Goal: Task Accomplishment & Management: Use online tool/utility

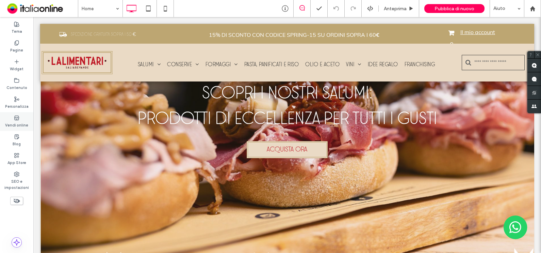
click at [12, 123] on label "Vendi online" at bounding box center [16, 123] width 23 height 7
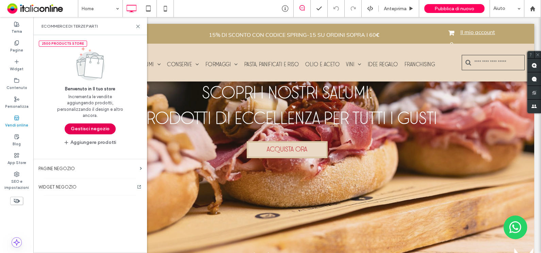
click at [94, 128] on button "Gestisci negozio" at bounding box center [90, 128] width 51 height 11
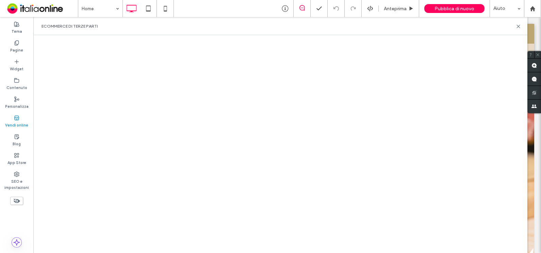
click at [302, 29] on div "eCommerce di terze parti" at bounding box center [280, 26] width 494 height 18
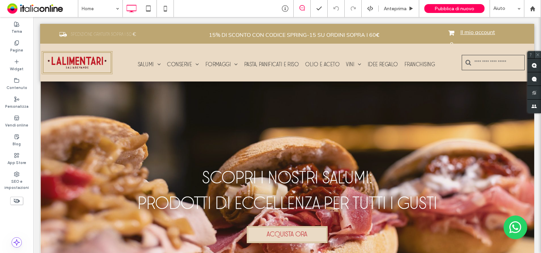
click at [538, 56] on icon at bounding box center [538, 54] width 4 height 4
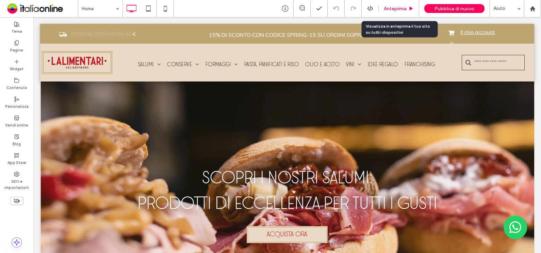
click at [390, 3] on div "Anteprima" at bounding box center [399, 8] width 41 height 17
click at [400, 6] on span "Anteprima" at bounding box center [395, 9] width 23 height 6
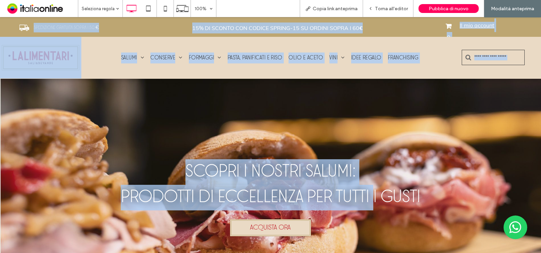
drag, startPoint x: 28, startPoint y: 24, endPoint x: 369, endPoint y: 193, distance: 380.7
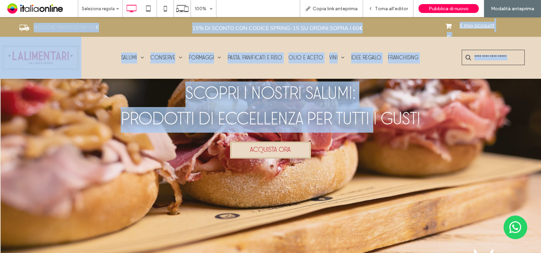
scroll to position [85, 0]
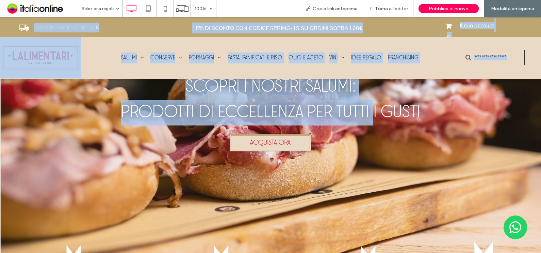
copy div "SPEDIZIONE GRATUITA SOPRA I 50 € Click To Paste Click To Paste 15% DI SCONTO CO…"
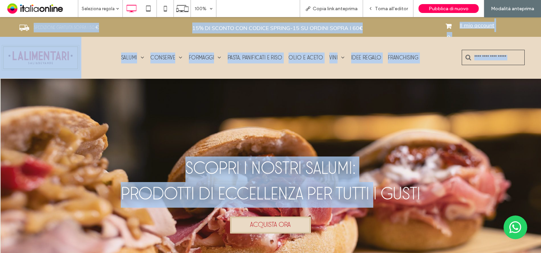
scroll to position [0, 0]
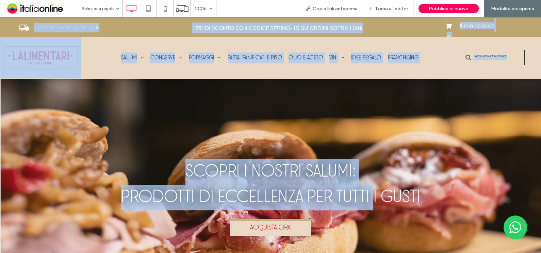
copy div "SPEDIZIONE GRATUITA SOPRA I 50 € Click To Paste Click To Paste 15% DI SCONTO CO…"
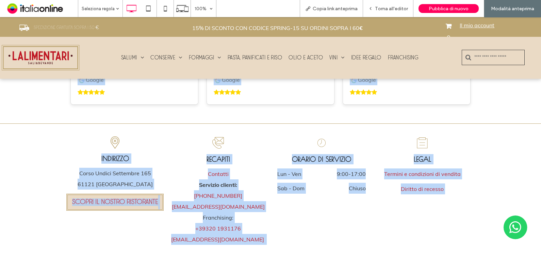
scroll to position [2455, 0]
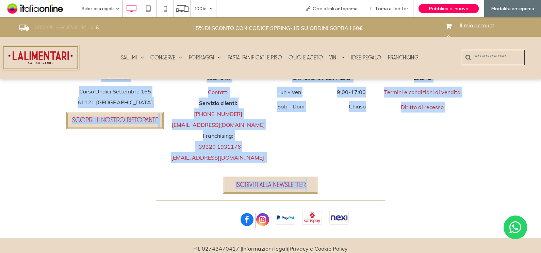
drag, startPoint x: 37, startPoint y: 202, endPoint x: 354, endPoint y: 193, distance: 317.0
copy div "PIù ACQUISTI PIù RISPARMI: FAI SCORTA PER LA TUA CANTINA! Breathtaking colors o…"
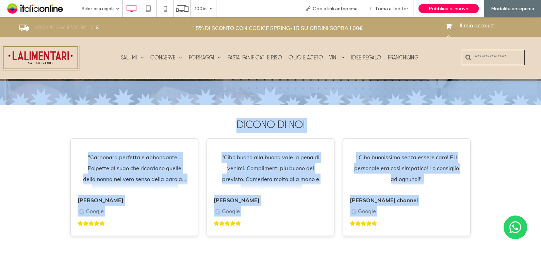
click at [501, 125] on div "Dicono di noi "Carbonara perfetta e abbondante... Polpette al sugo che ricordan…" at bounding box center [270, 179] width 541 height 150
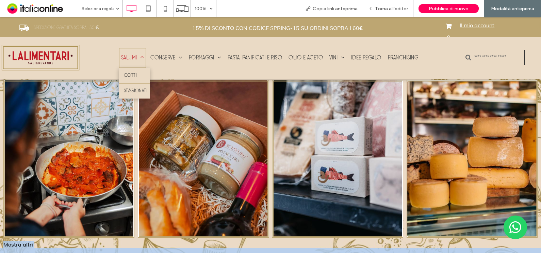
scroll to position [1136, 0]
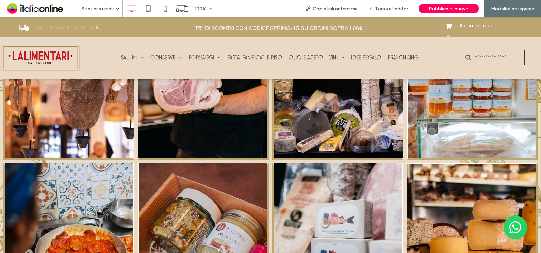
click at [54, 58] on img at bounding box center [40, 58] width 81 height 42
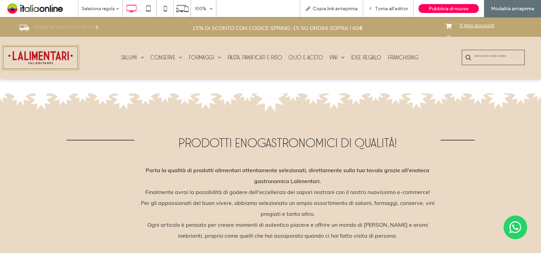
scroll to position [553, 0]
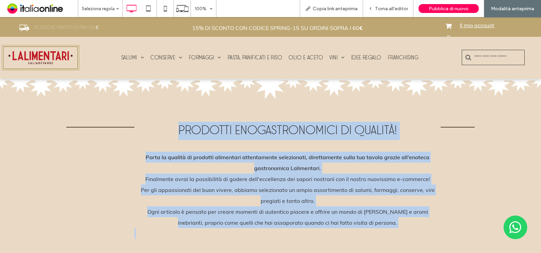
drag, startPoint x: 172, startPoint y: 124, endPoint x: 393, endPoint y: 225, distance: 242.3
click at [393, 225] on div "Prodotti enogastronomici di qualità! Porta la qualità di prodotti alimentari at…" at bounding box center [287, 178] width 306 height 121
copy div "Prodotti enogastronomici di qualità! Porta la qualità di prodotti alimentari at…"
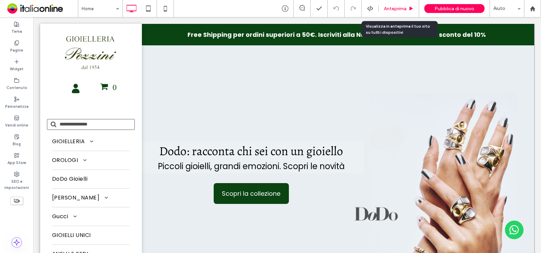
click at [390, 7] on span "Anteprima" at bounding box center [395, 9] width 23 height 6
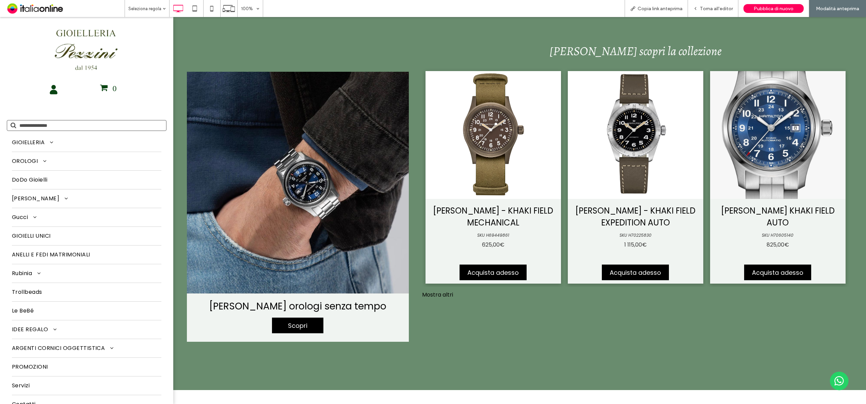
scroll to position [1498, 0]
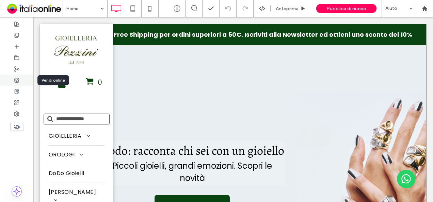
click at [17, 79] on use at bounding box center [16, 80] width 4 height 4
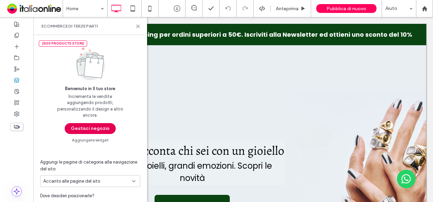
click at [89, 129] on button "Gestisci negozio" at bounding box center [90, 128] width 51 height 11
